Goal: Task Accomplishment & Management: Use online tool/utility

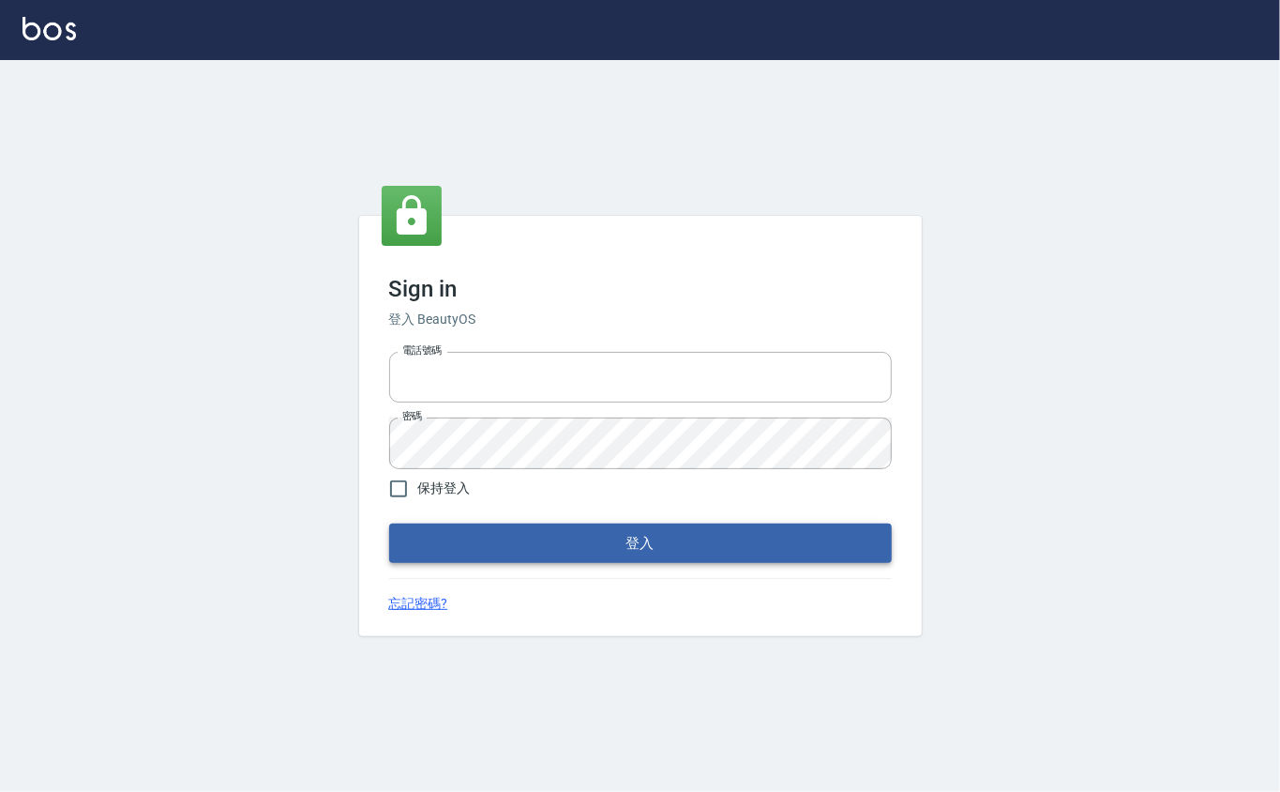
type input "0912271117"
click at [526, 542] on button "登入" at bounding box center [640, 542] width 503 height 39
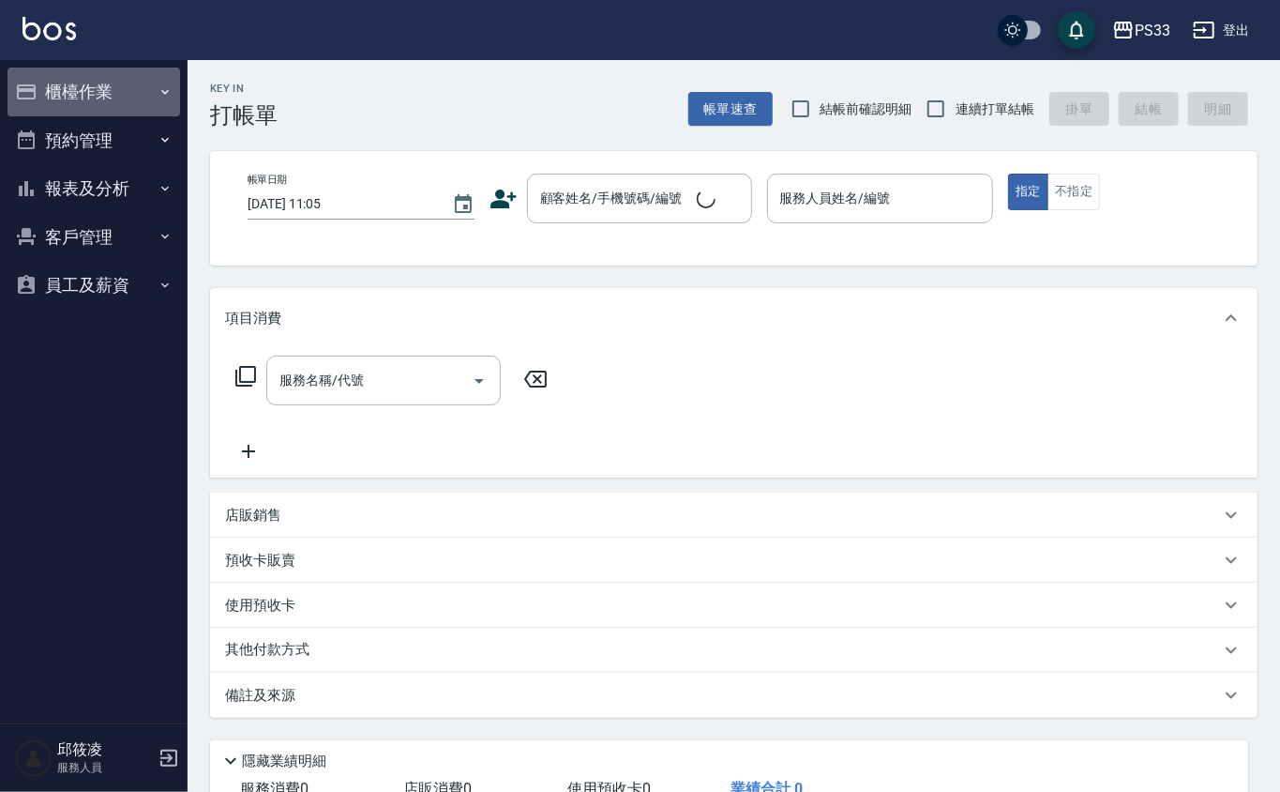
click at [131, 94] on button "櫃檯作業" at bounding box center [94, 92] width 173 height 49
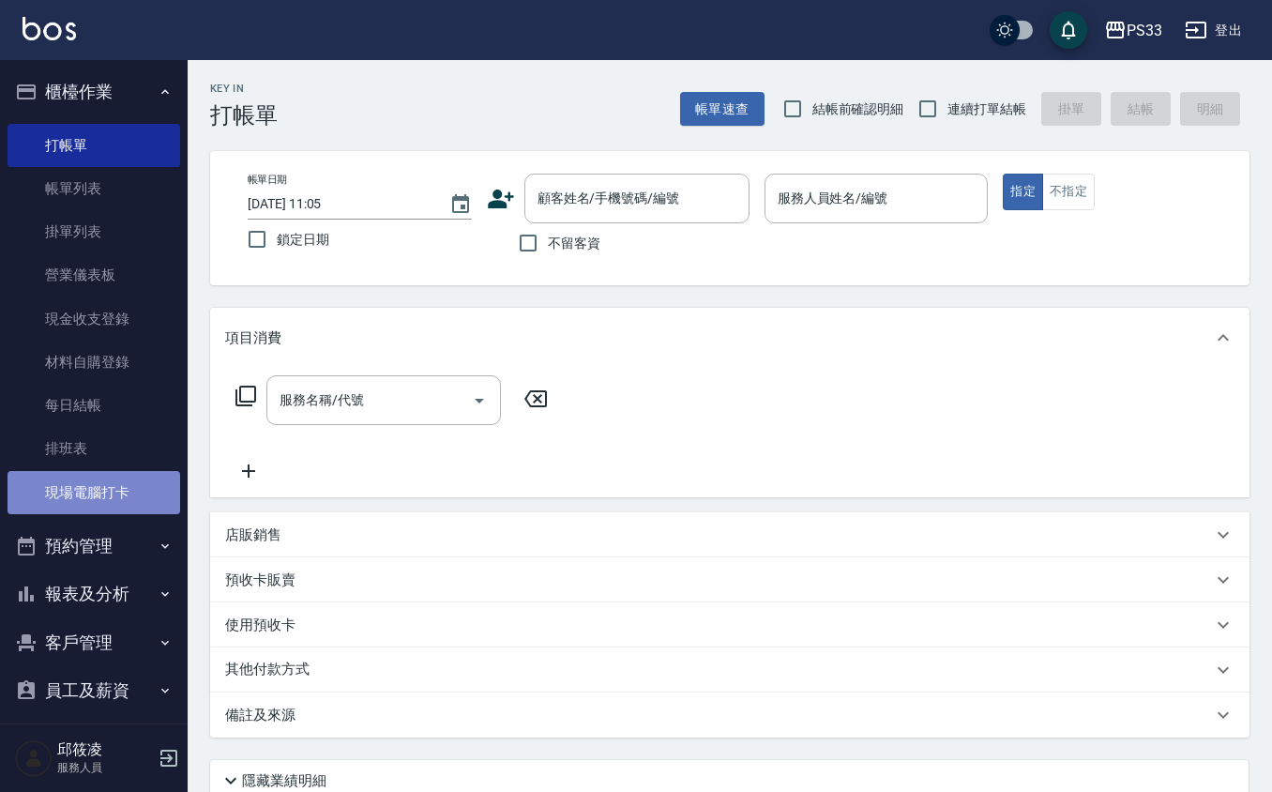
click at [147, 475] on link "現場電腦打卡" at bounding box center [94, 492] width 173 height 43
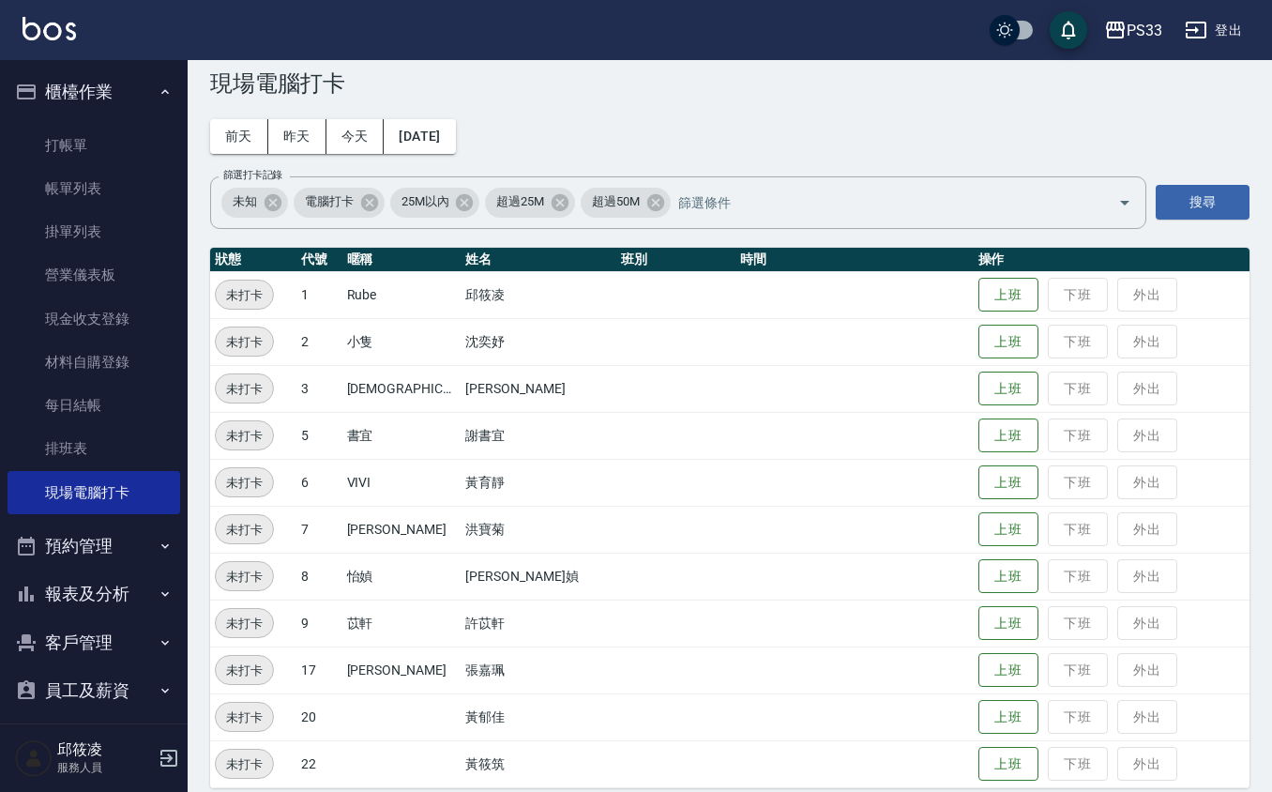
scroll to position [50, 0]
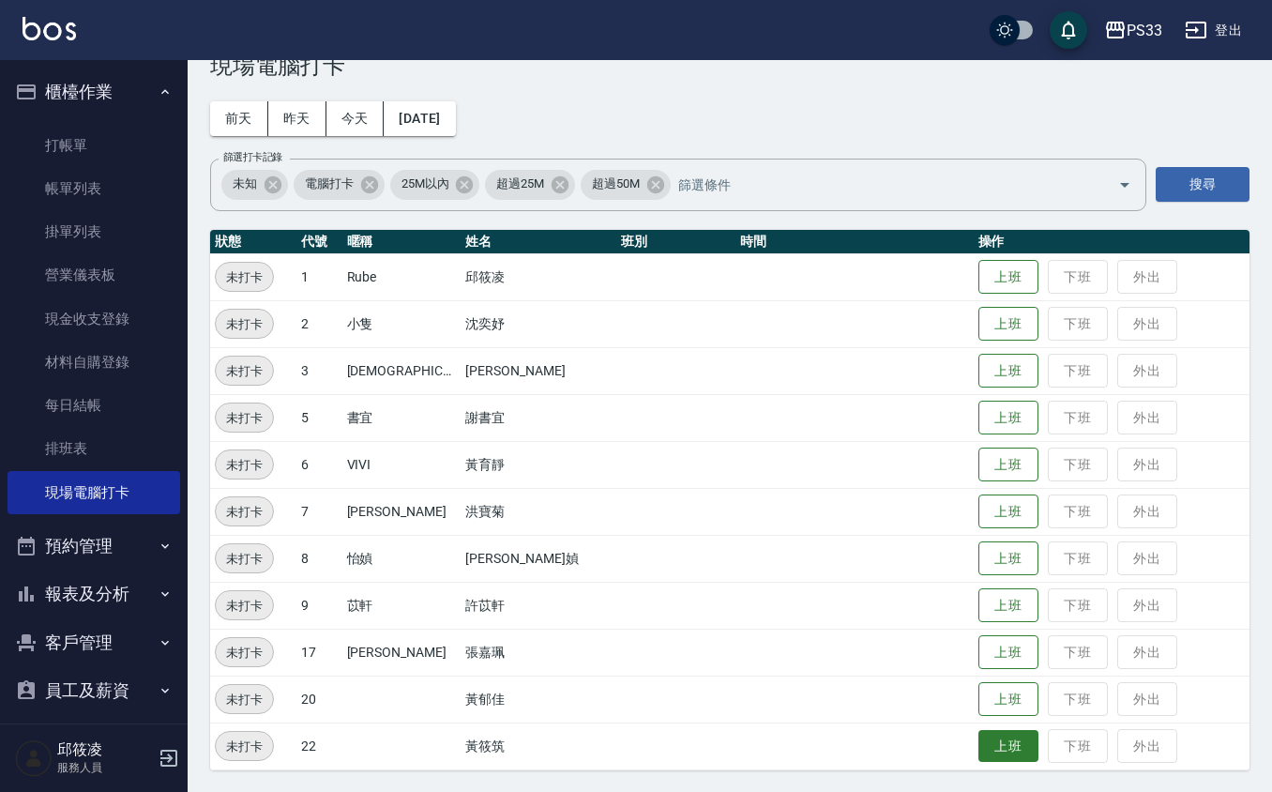
click at [981, 730] on button "上班" at bounding box center [1008, 746] width 60 height 33
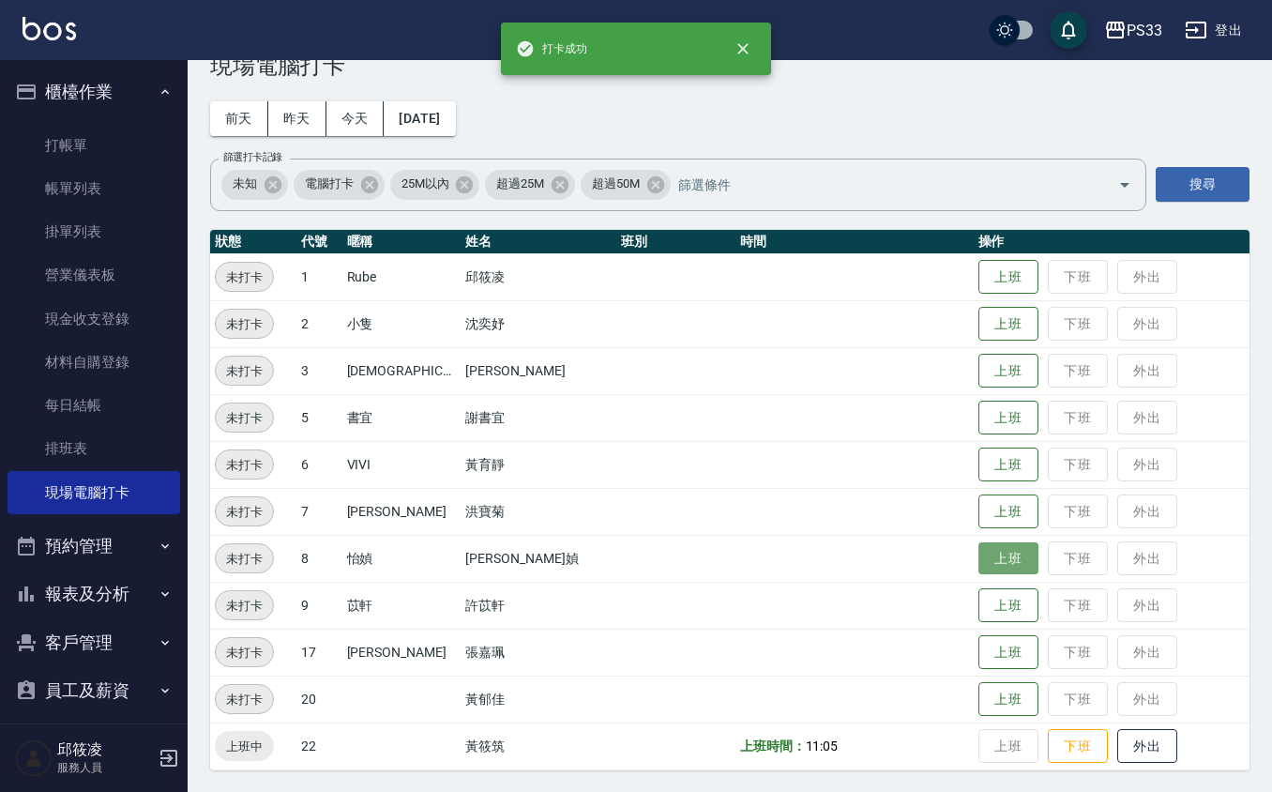
click at [978, 561] on button "上班" at bounding box center [1008, 558] width 60 height 33
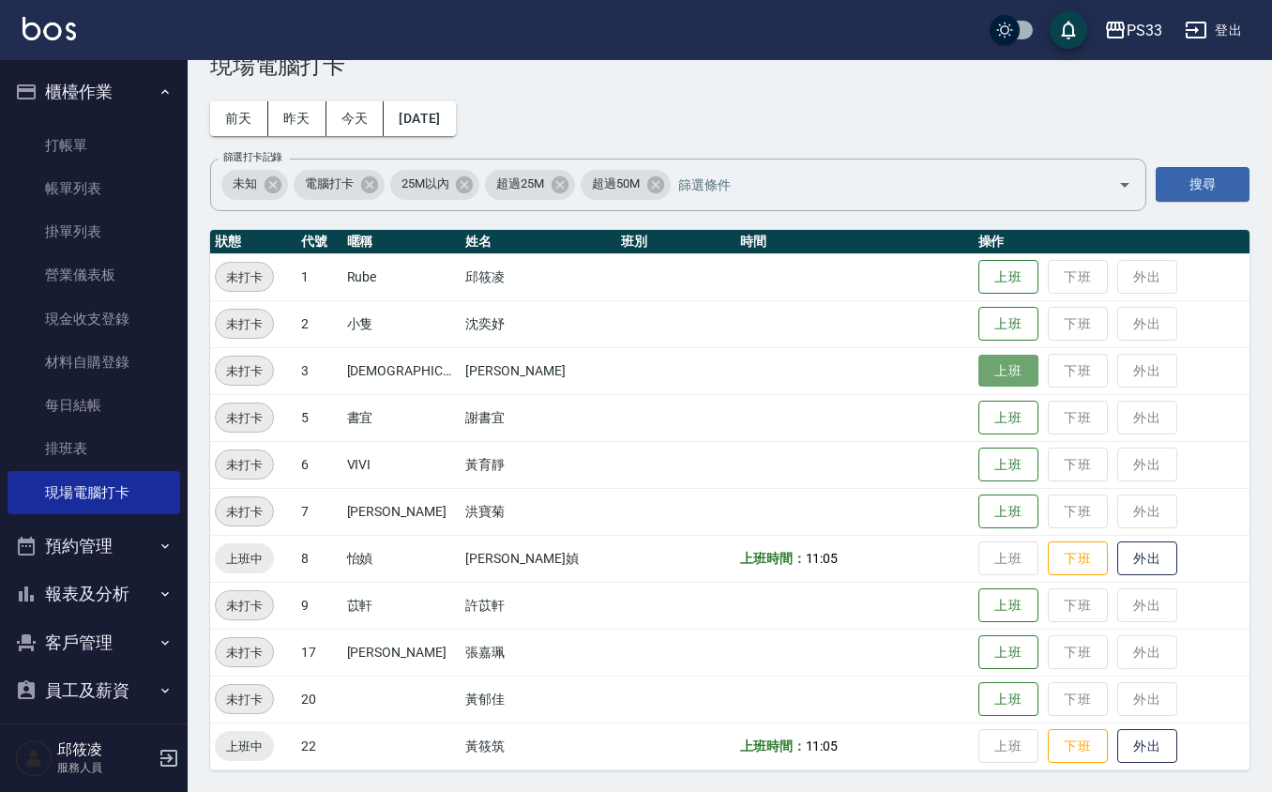
click at [978, 372] on button "上班" at bounding box center [1008, 370] width 60 height 33
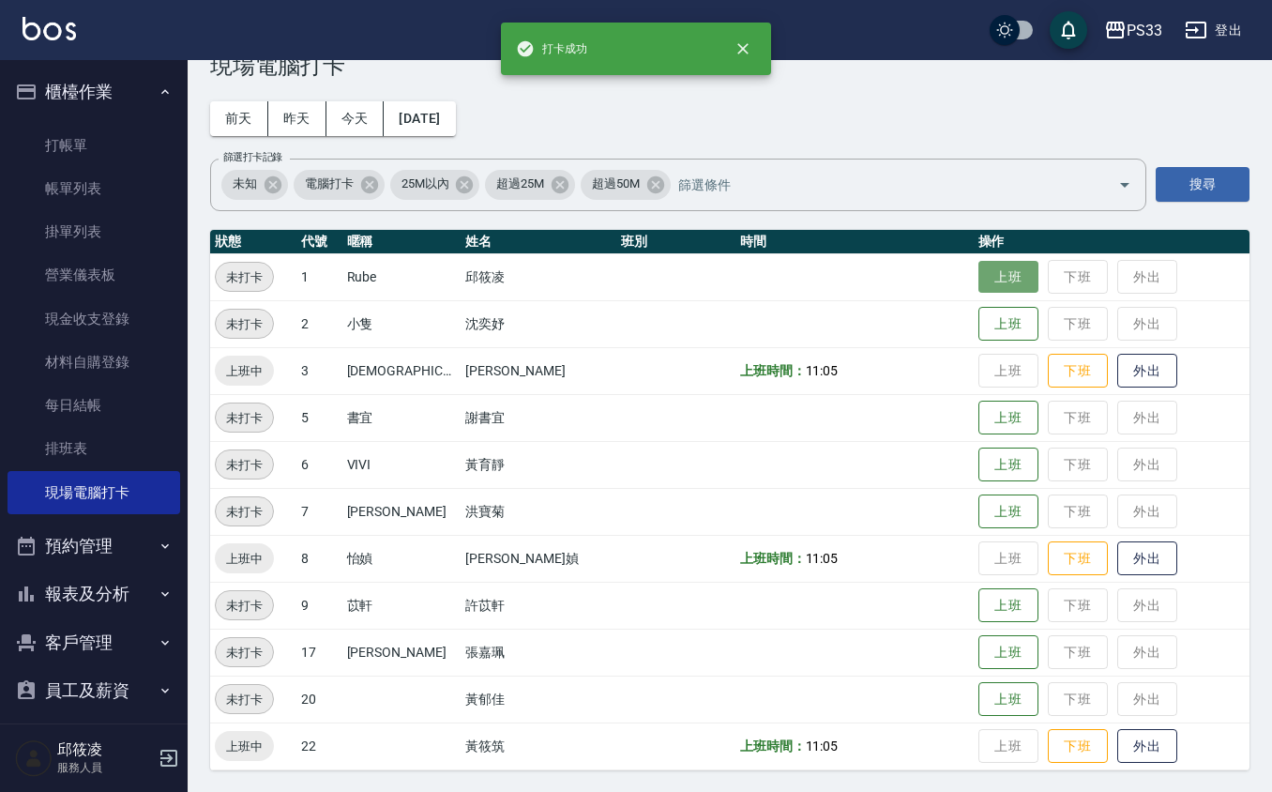
click at [978, 287] on button "上班" at bounding box center [1008, 277] width 60 height 33
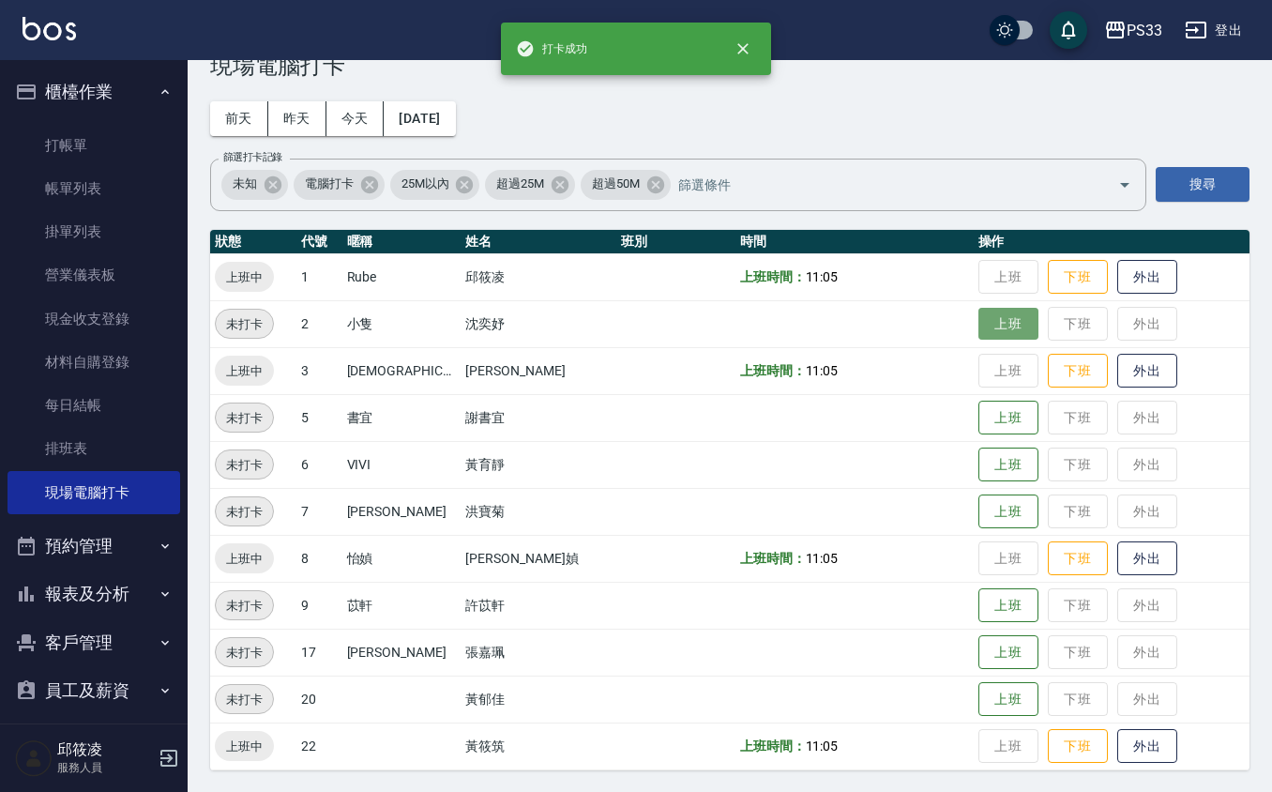
click at [978, 324] on button "上班" at bounding box center [1008, 324] width 60 height 33
click at [987, 465] on button "上班" at bounding box center [1008, 464] width 60 height 33
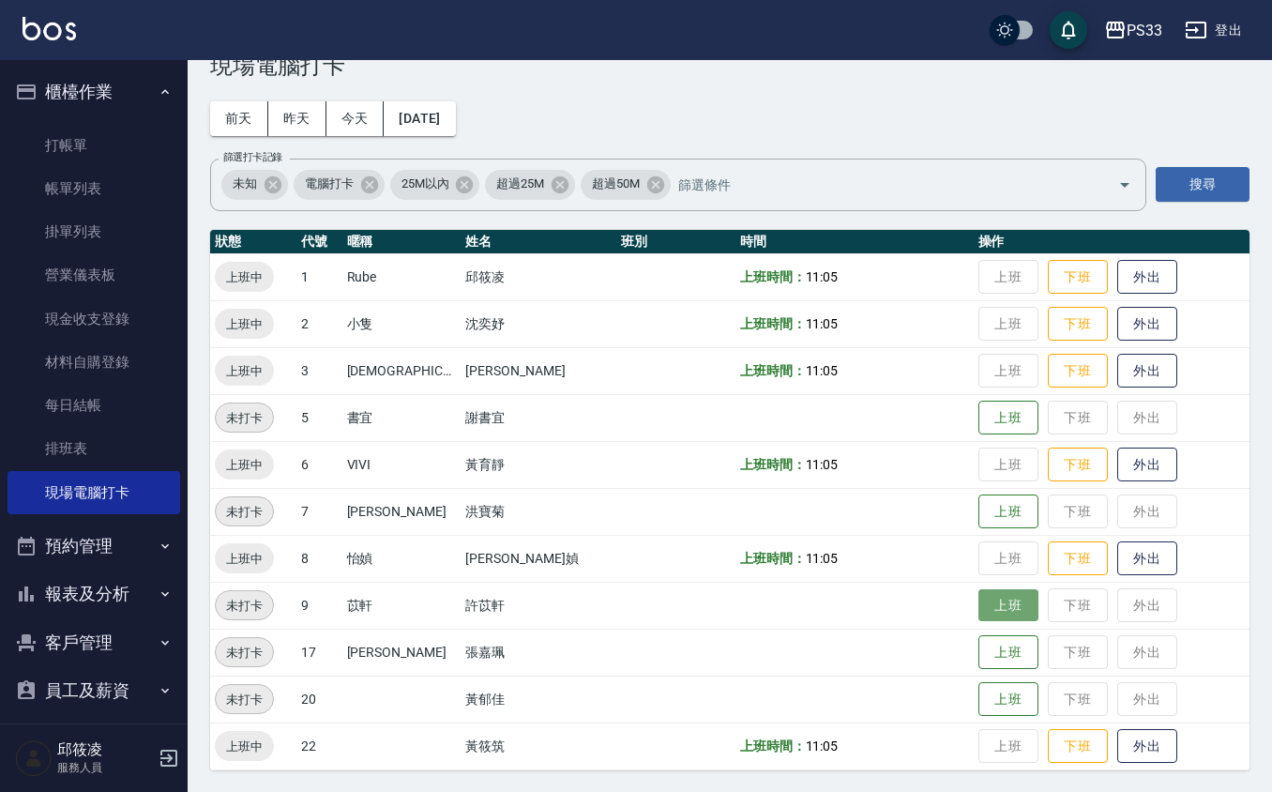
click at [978, 601] on button "上班" at bounding box center [1008, 605] width 60 height 33
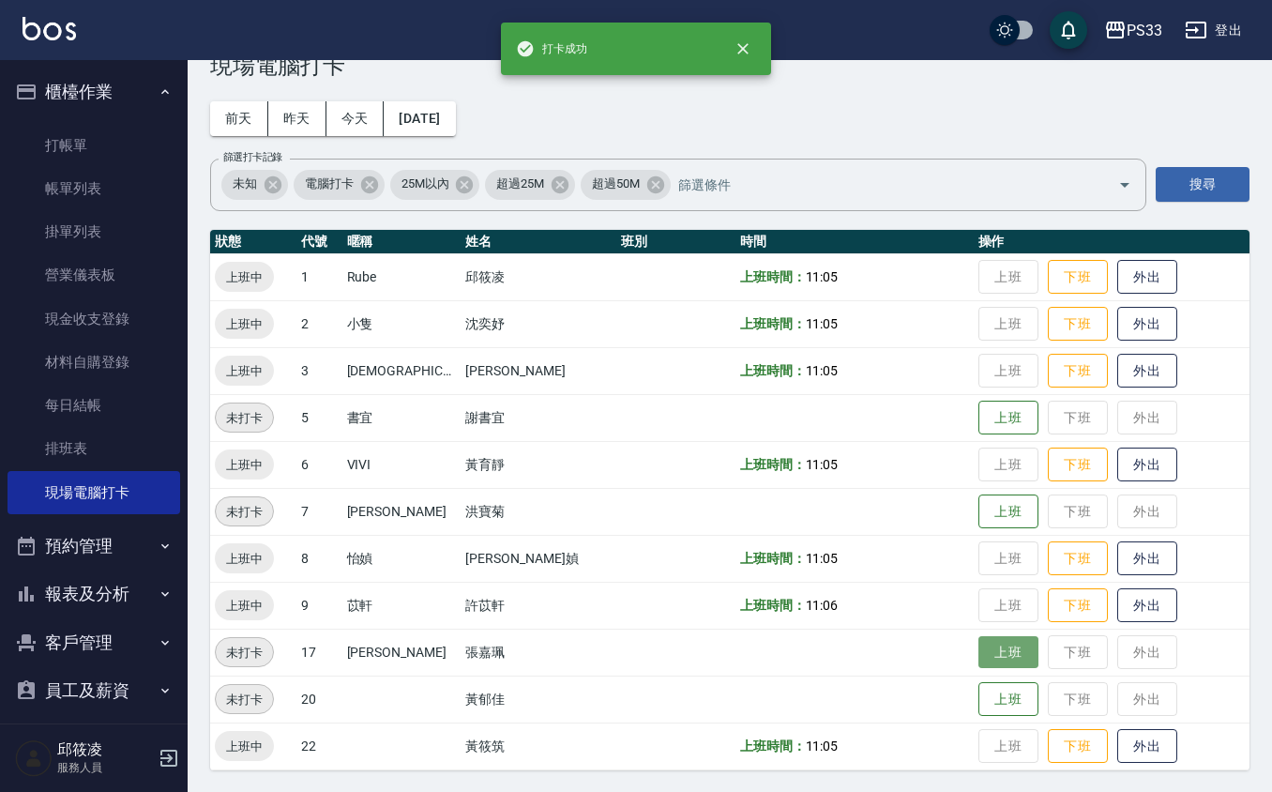
click at [983, 651] on button "上班" at bounding box center [1008, 652] width 60 height 33
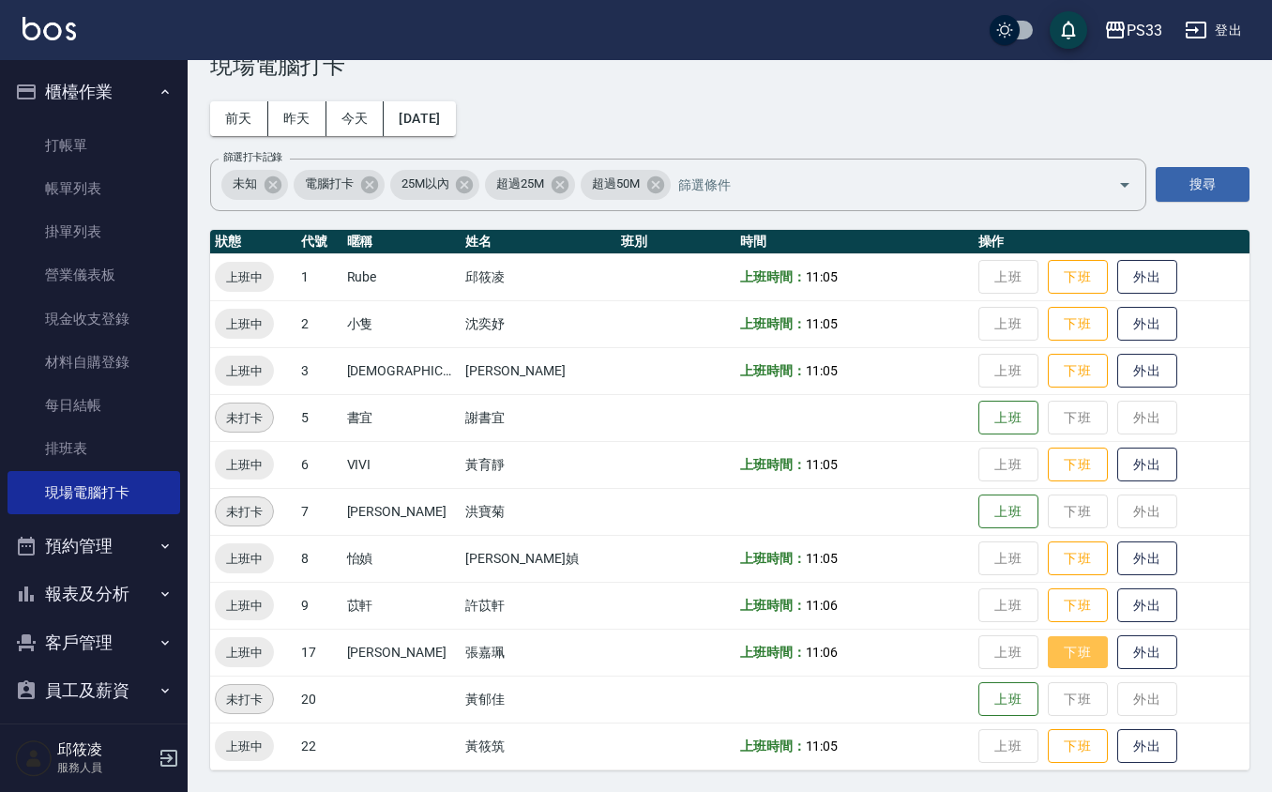
click at [1054, 653] on button "下班" at bounding box center [1078, 652] width 60 height 33
